Goal: Task Accomplishment & Management: Manage account settings

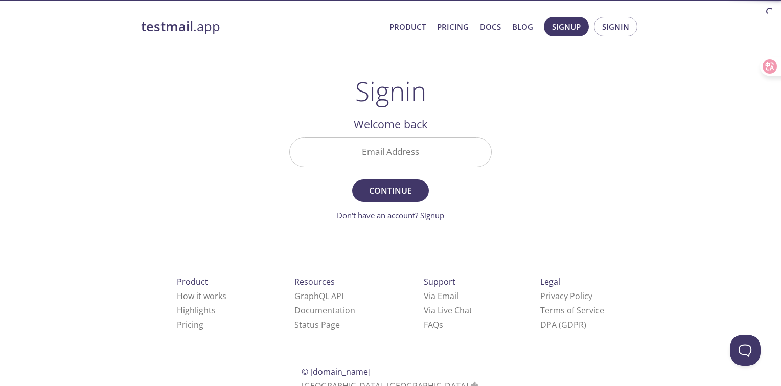
click at [374, 153] on input "Email Address" at bounding box center [390, 152] width 201 height 29
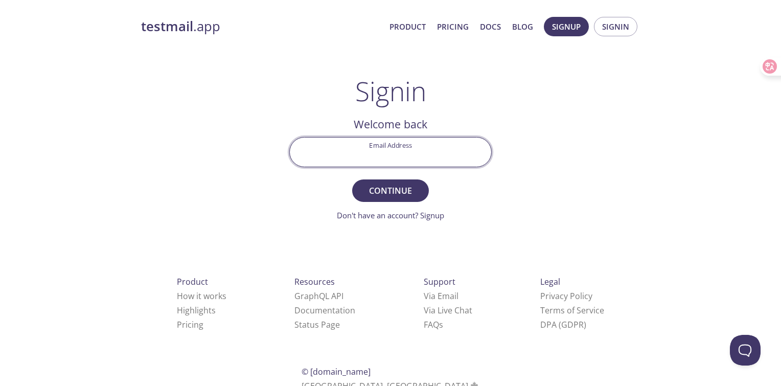
type input "[EMAIL_ADDRESS][DOMAIN_NAME]"
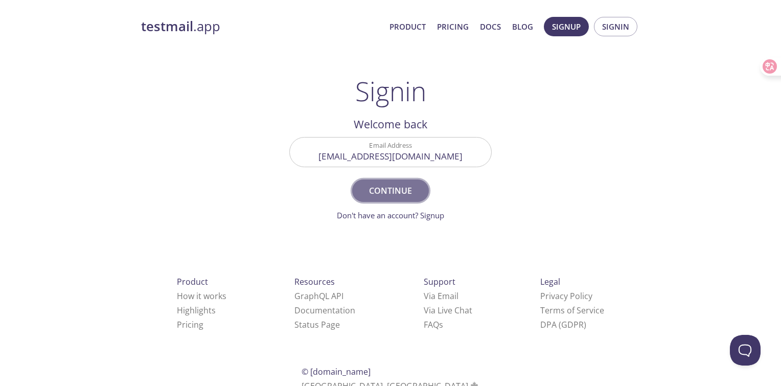
click at [393, 189] on span "Continue" at bounding box center [391, 191] width 54 height 14
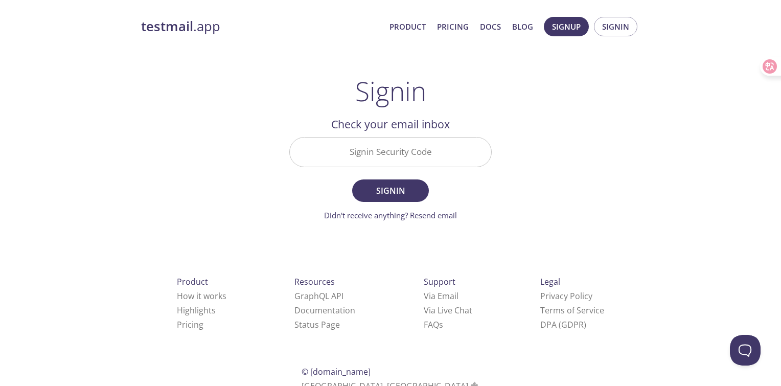
click at [397, 152] on input "Signin Security Code" at bounding box center [390, 152] width 201 height 29
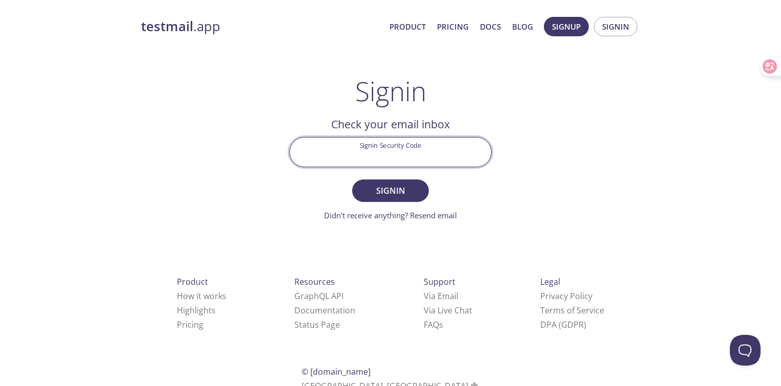
click at [340, 153] on input "Signin Security Code" at bounding box center [390, 152] width 201 height 29
paste input "N93VQR2"
type input "N93VQR2"
click at [413, 193] on span "Signin" at bounding box center [391, 191] width 54 height 14
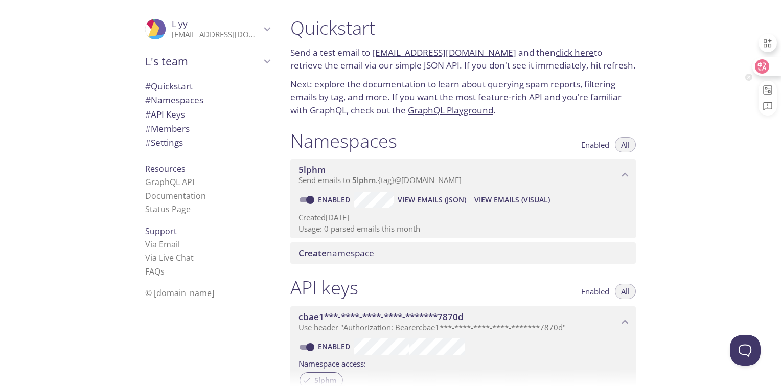
click at [763, 64] on icon at bounding box center [762, 66] width 10 height 10
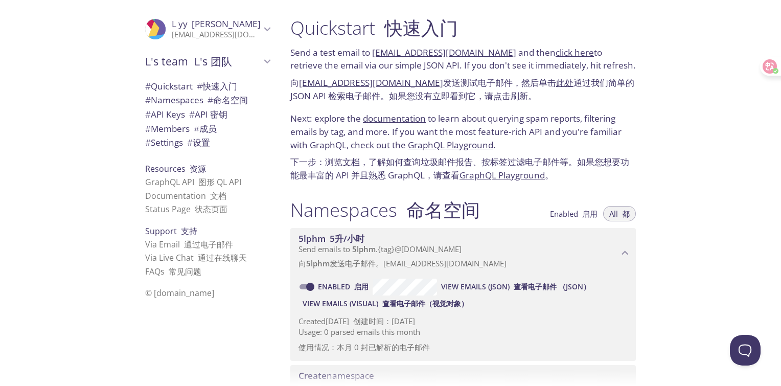
click at [215, 89] on font "# 快速入门" at bounding box center [217, 86] width 40 height 12
